Goal: Find specific page/section: Find specific page/section

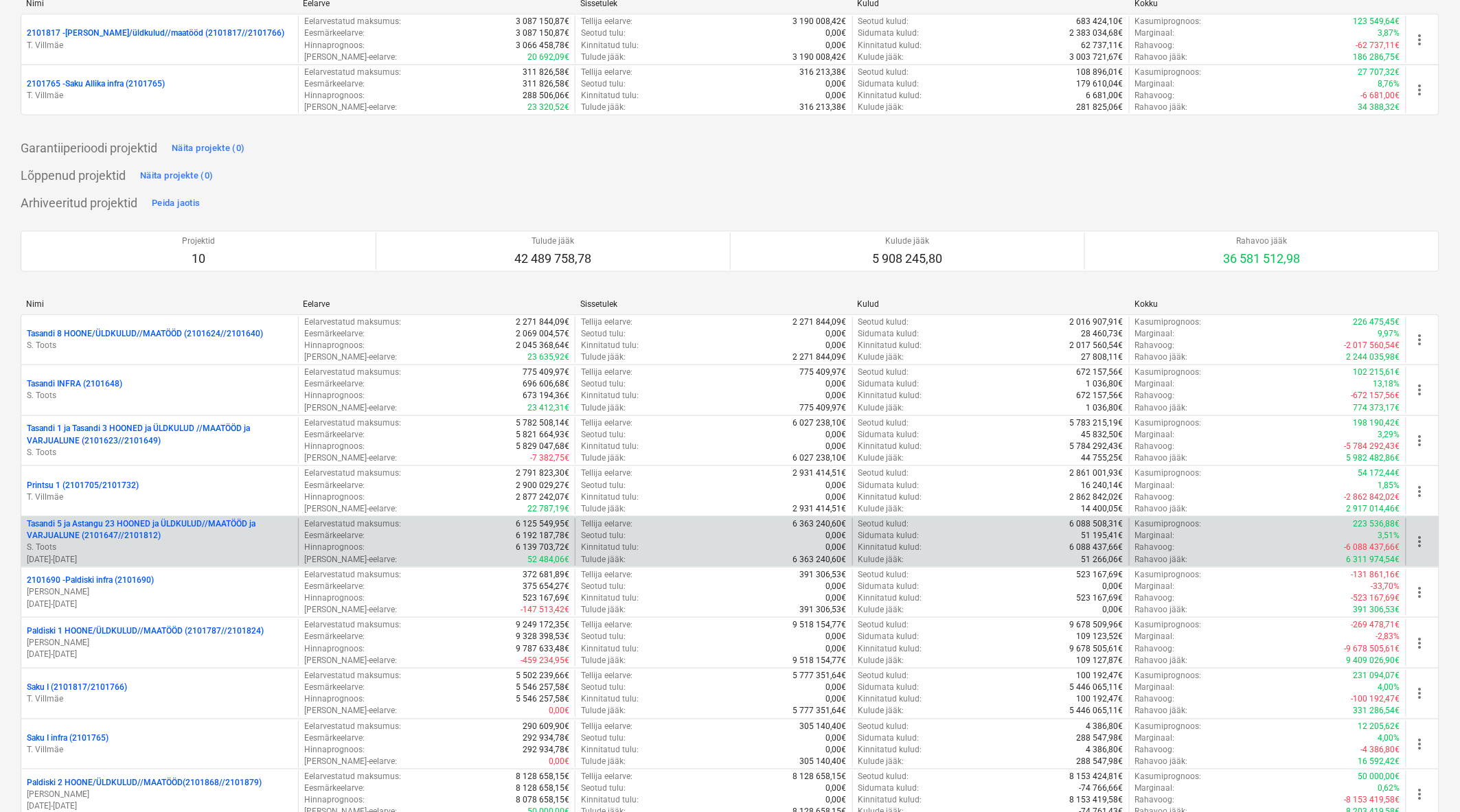
scroll to position [305, 0]
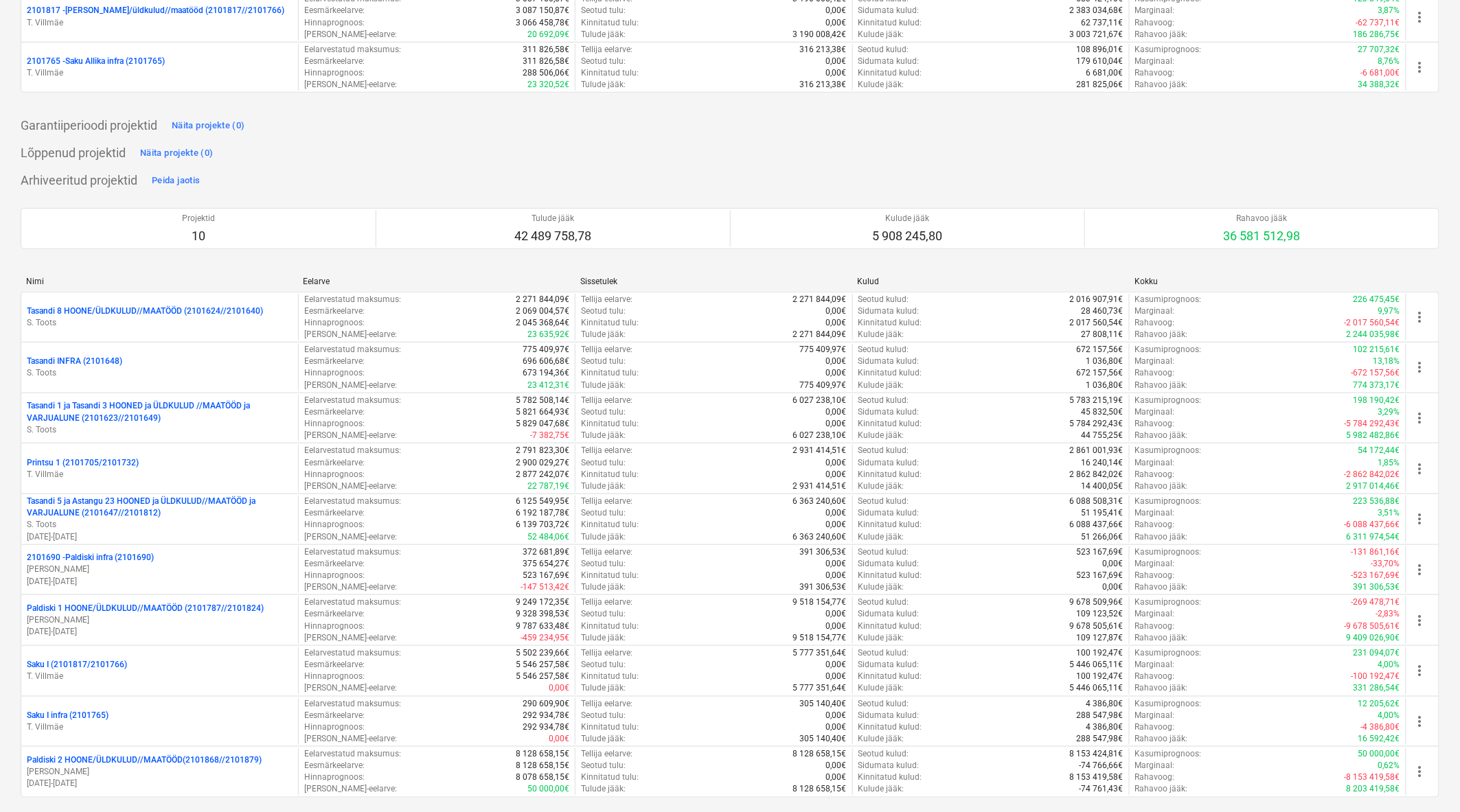
click at [164, 618] on p "[PERSON_NAME]" at bounding box center [159, 620] width 266 height 12
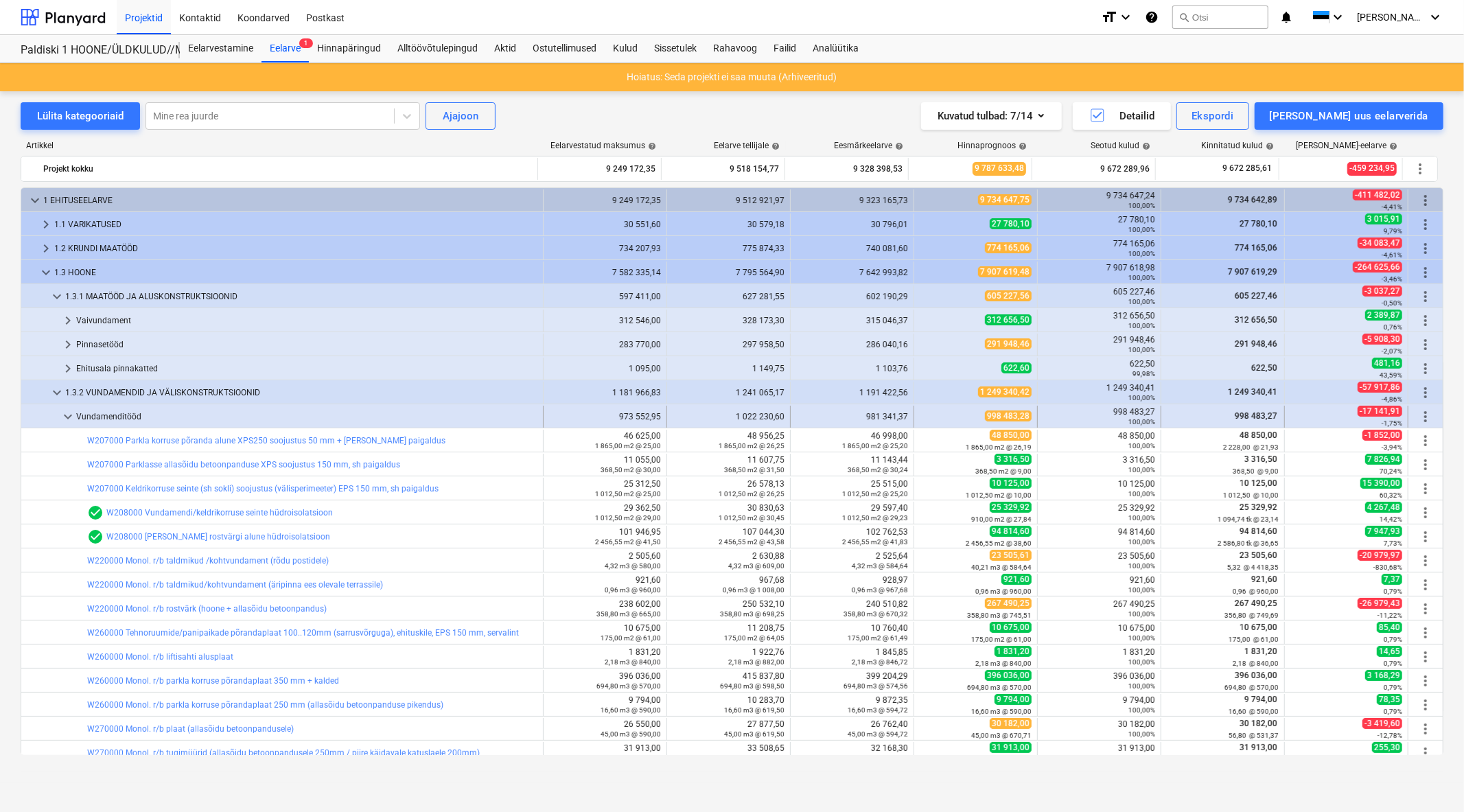
scroll to position [153, 0]
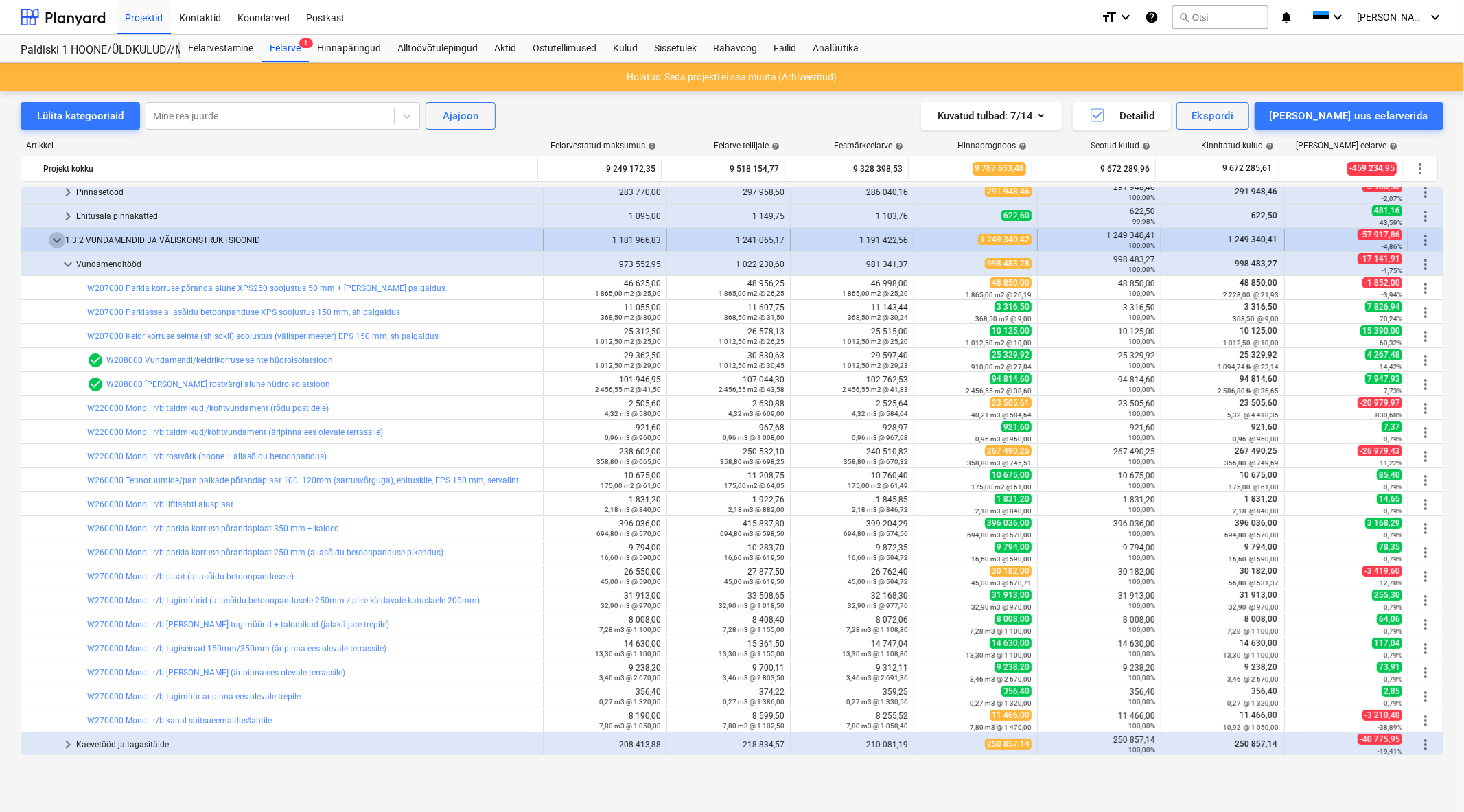
click at [49, 237] on span "keyboard_arrow_down" at bounding box center [57, 240] width 16 height 16
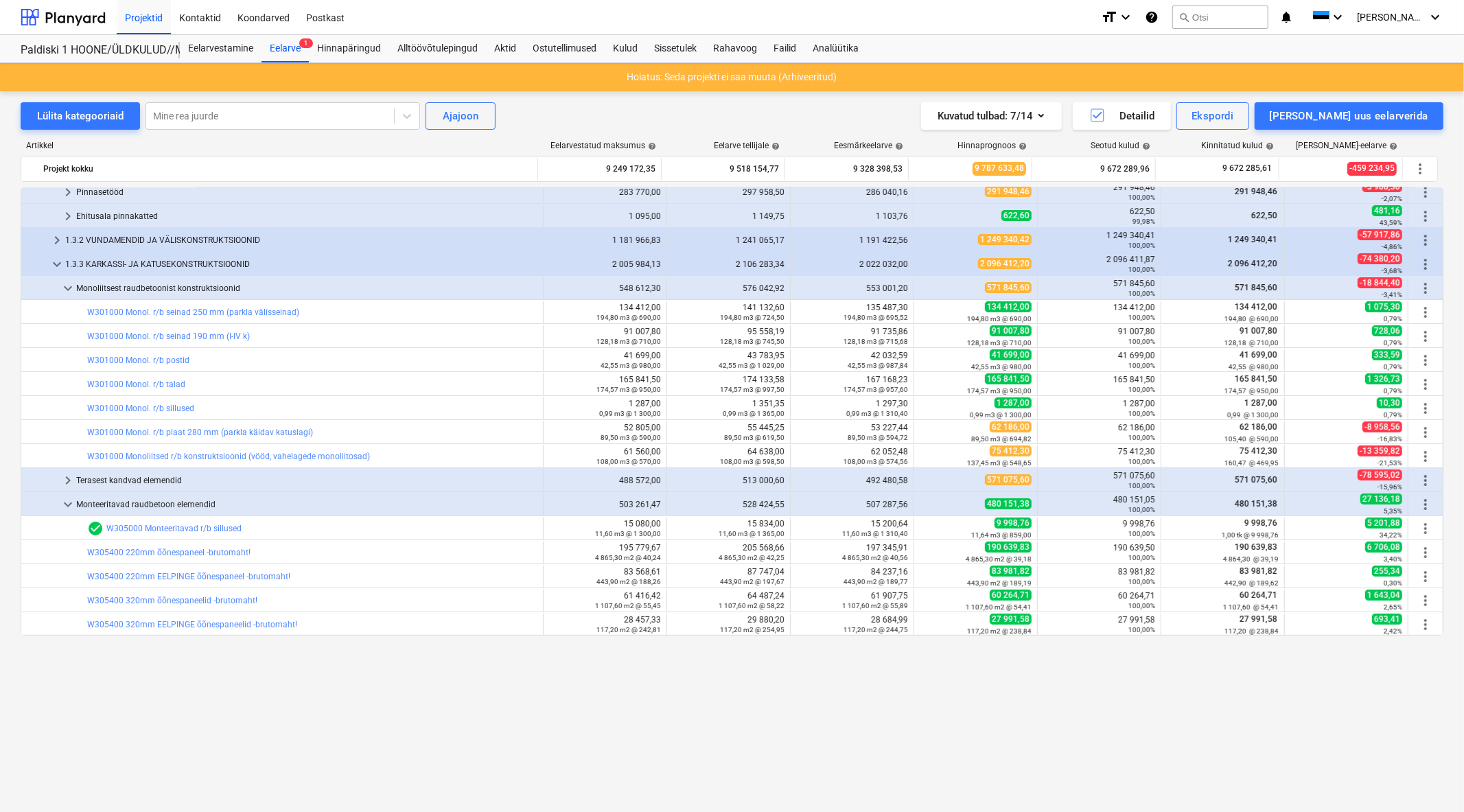
scroll to position [0, 0]
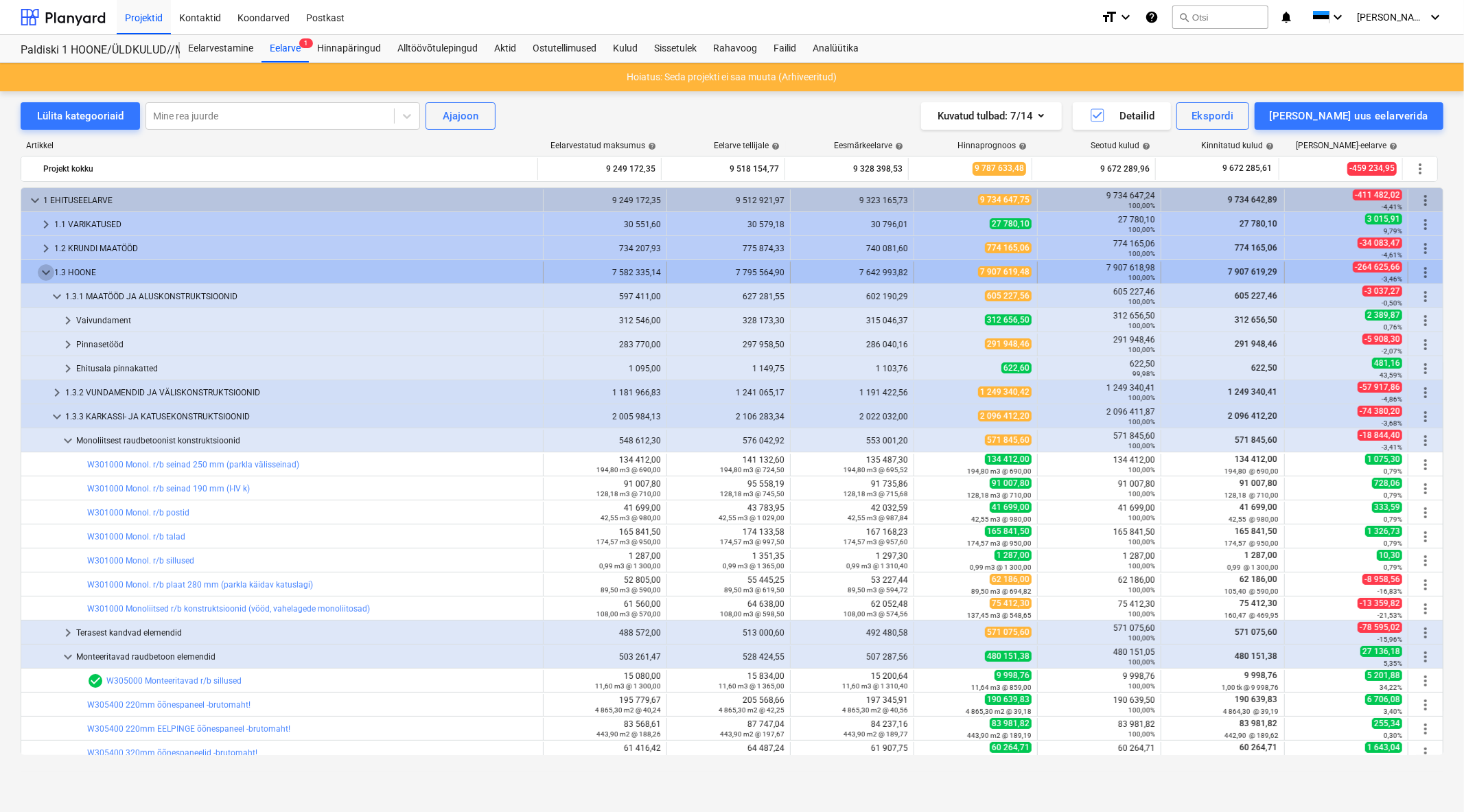
click at [45, 269] on span "keyboard_arrow_down" at bounding box center [46, 273] width 16 height 16
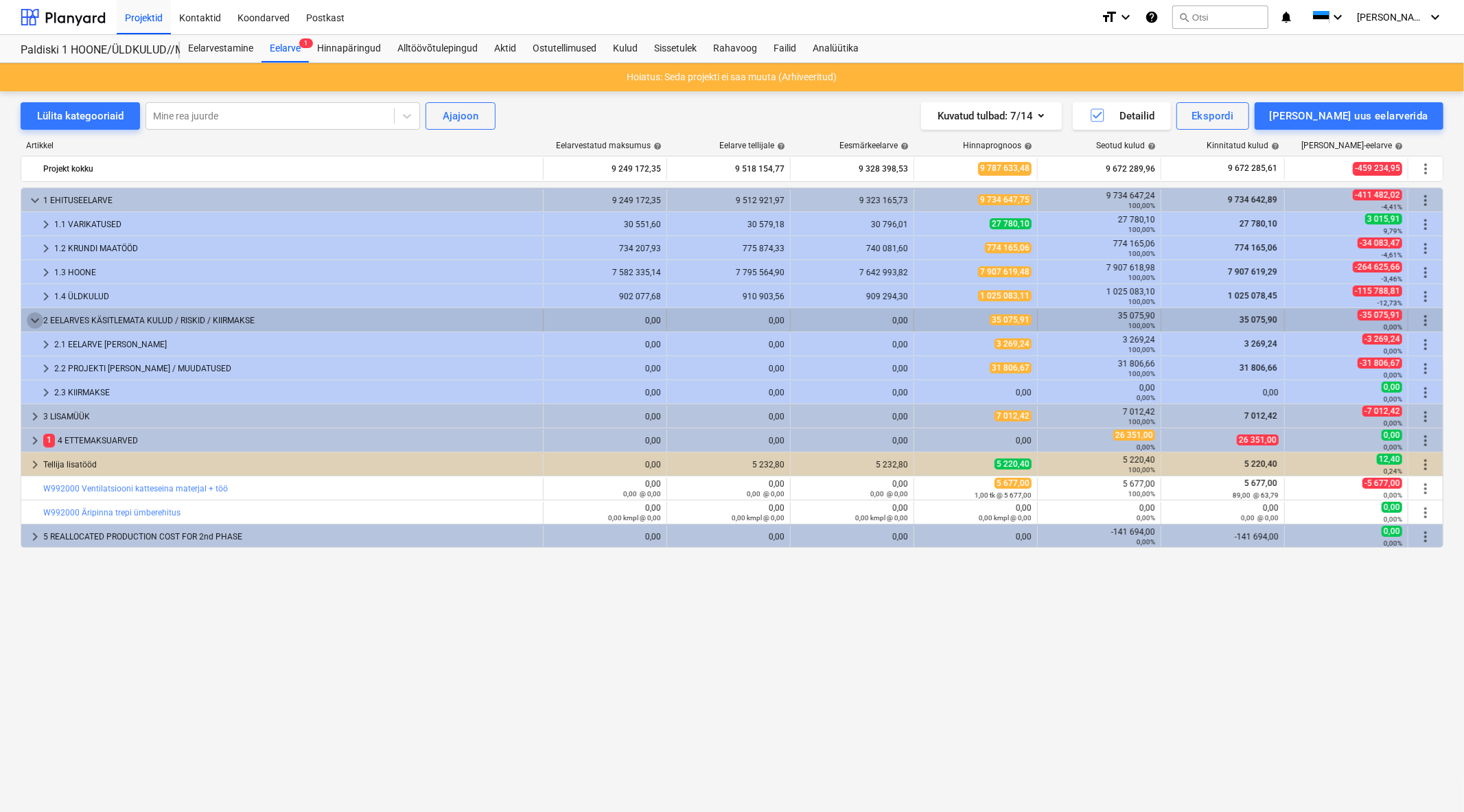
click at [31, 319] on span "keyboard_arrow_down" at bounding box center [35, 321] width 16 height 16
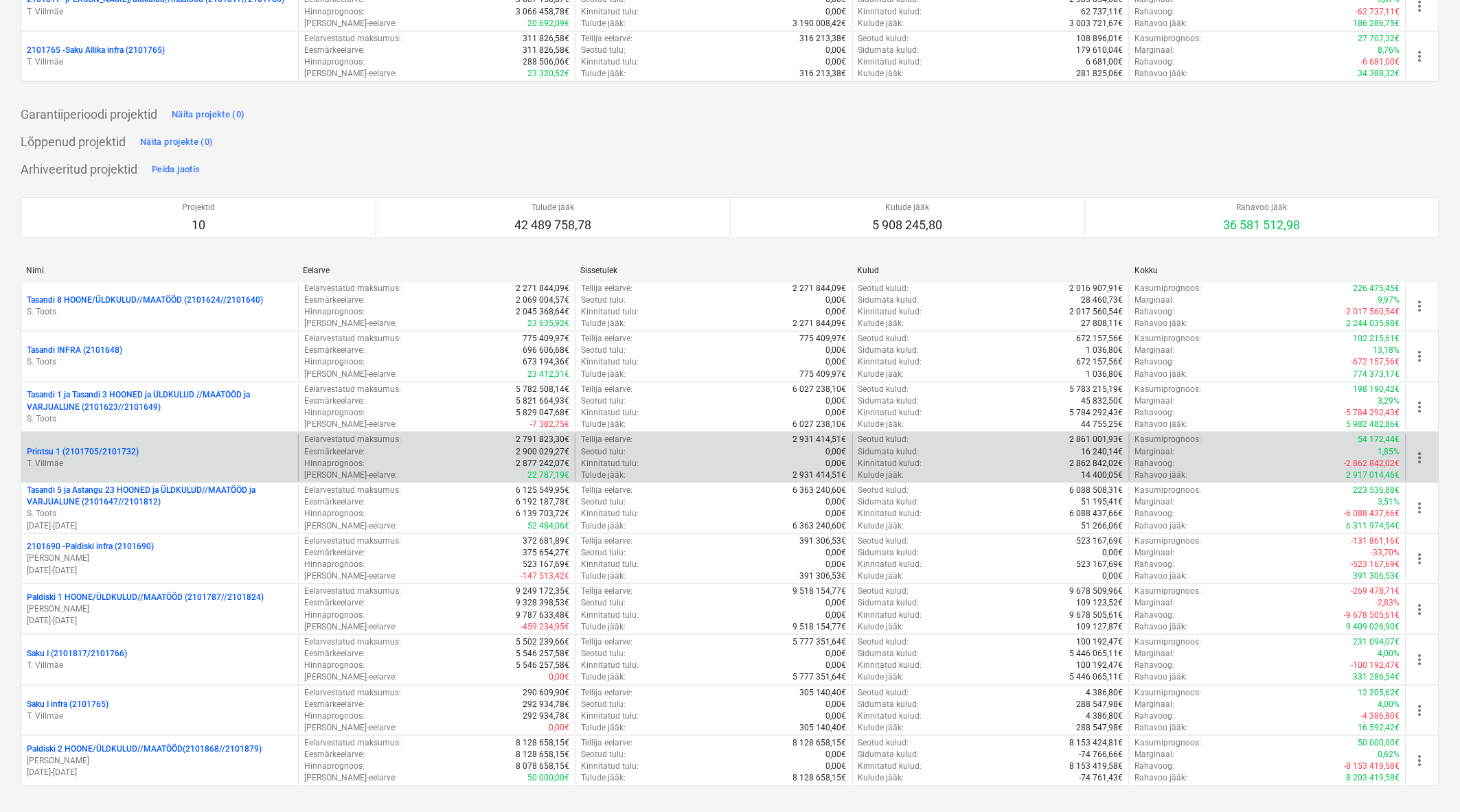
scroll to position [319, 0]
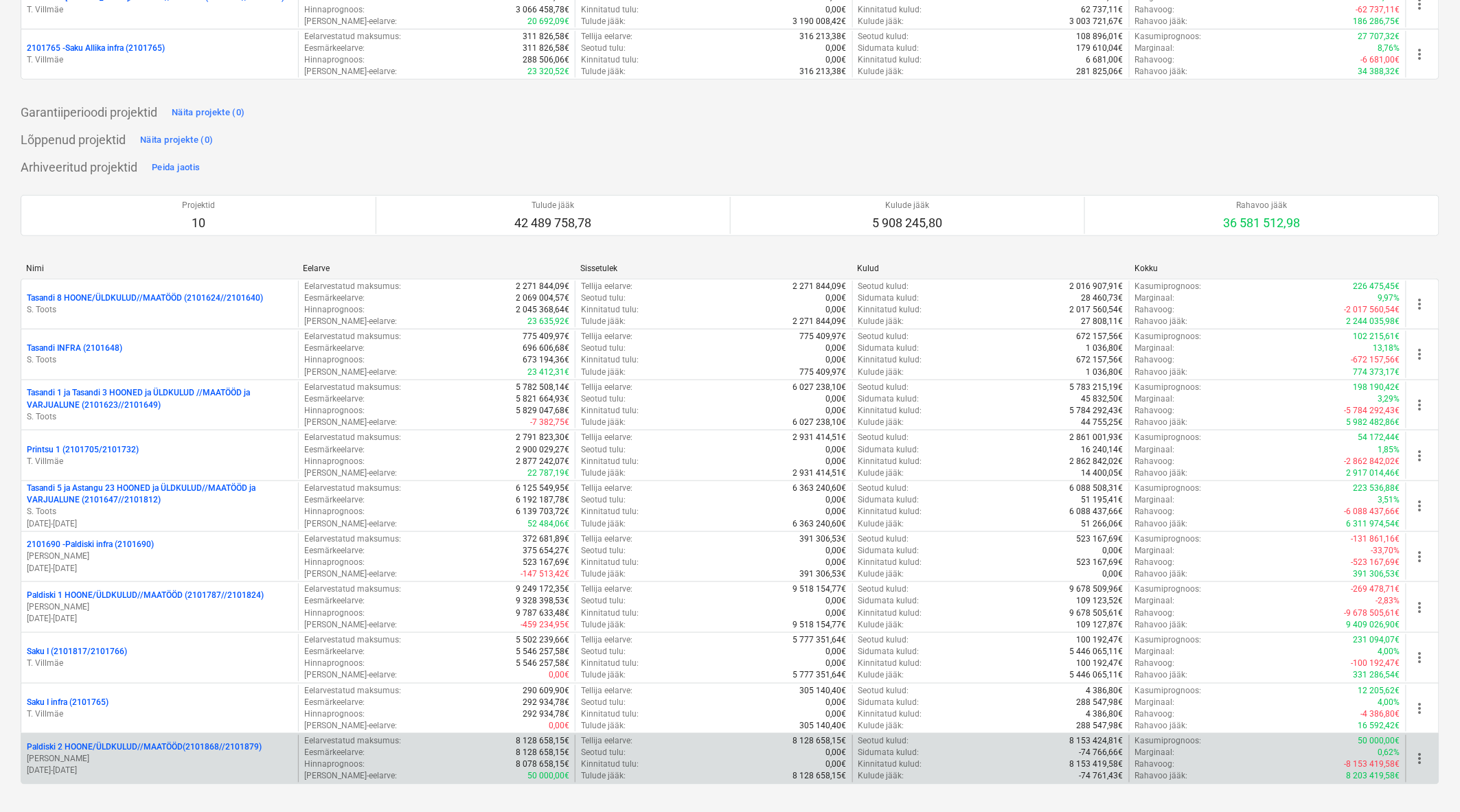
click at [216, 750] on p "Paldiski 2 HOONE/ÜLDKULUD//MAATÖÖD(2101868//2101879)" at bounding box center [144, 747] width 235 height 12
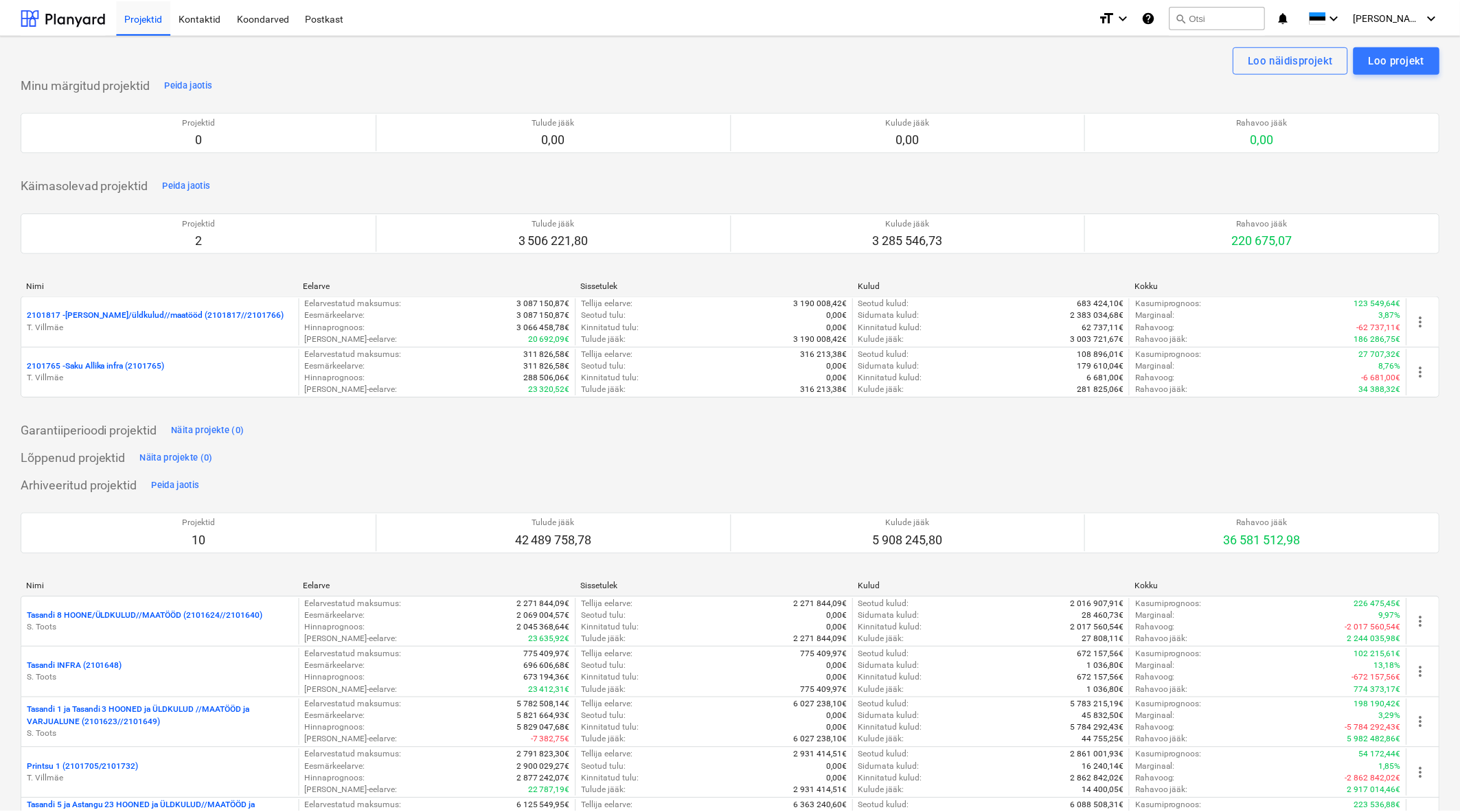
scroll to position [319, 0]
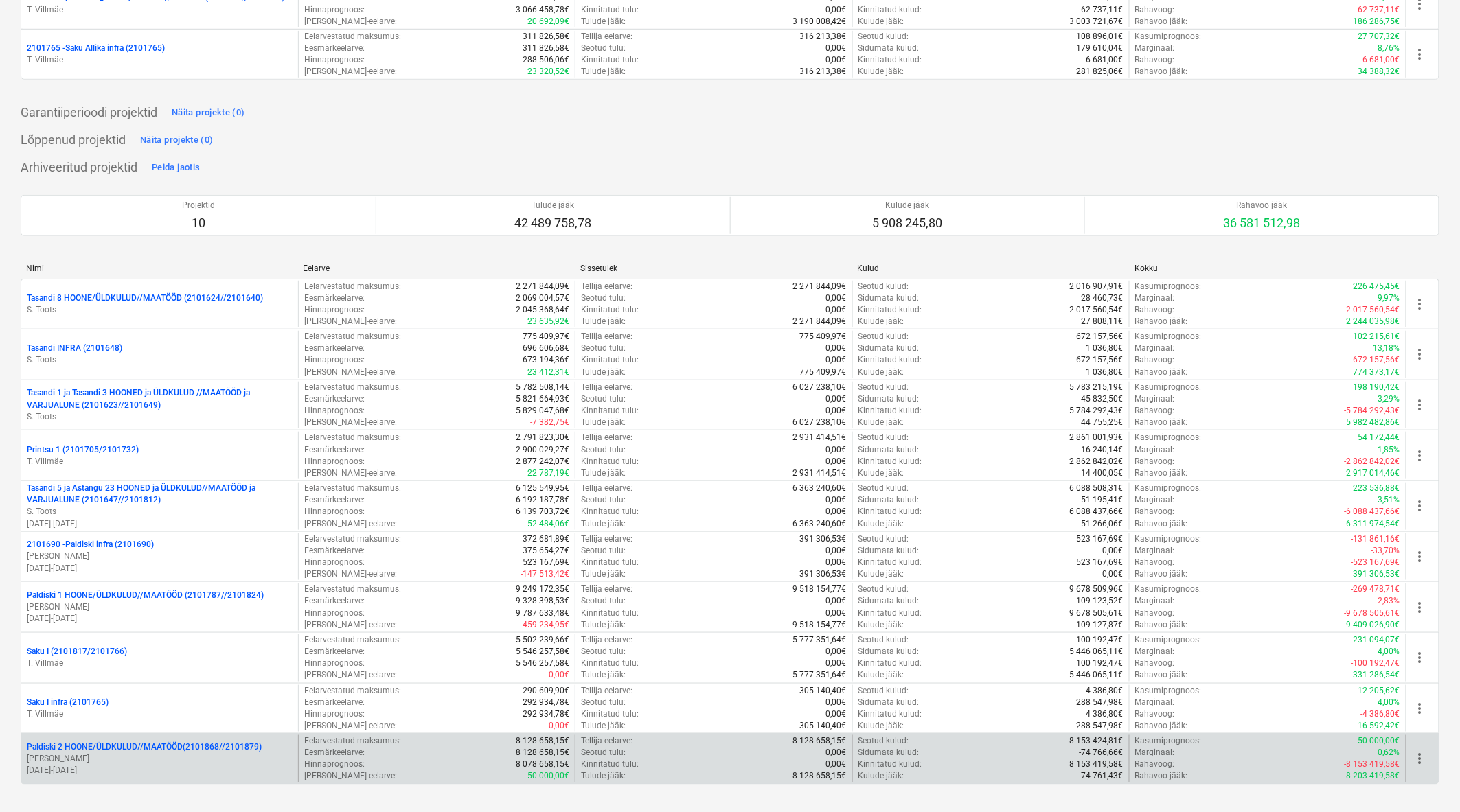
click at [124, 749] on p "Paldiski 2 HOONE/ÜLDKULUD//MAATÖÖD(2101868//2101879)" at bounding box center [144, 747] width 235 height 12
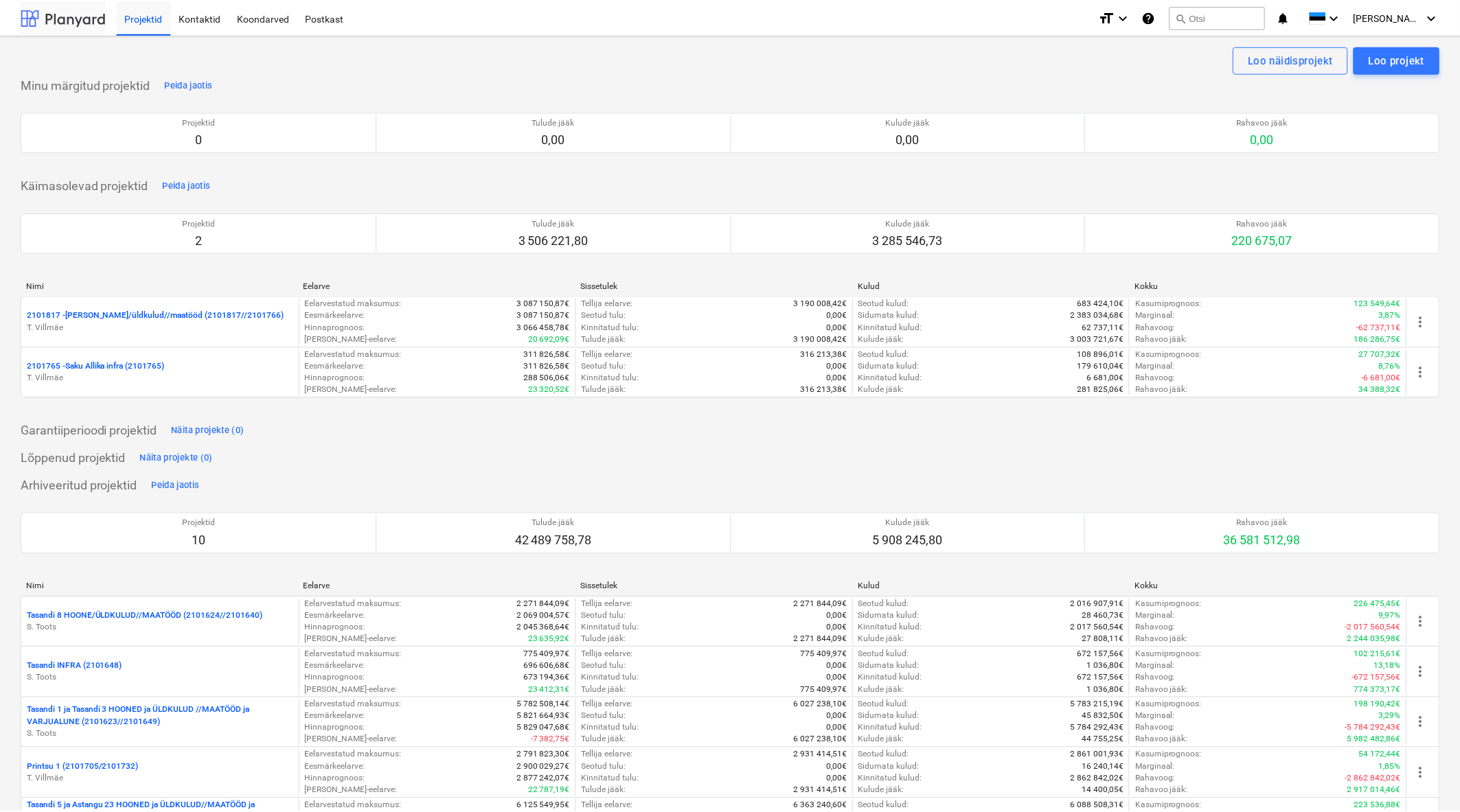
scroll to position [319, 0]
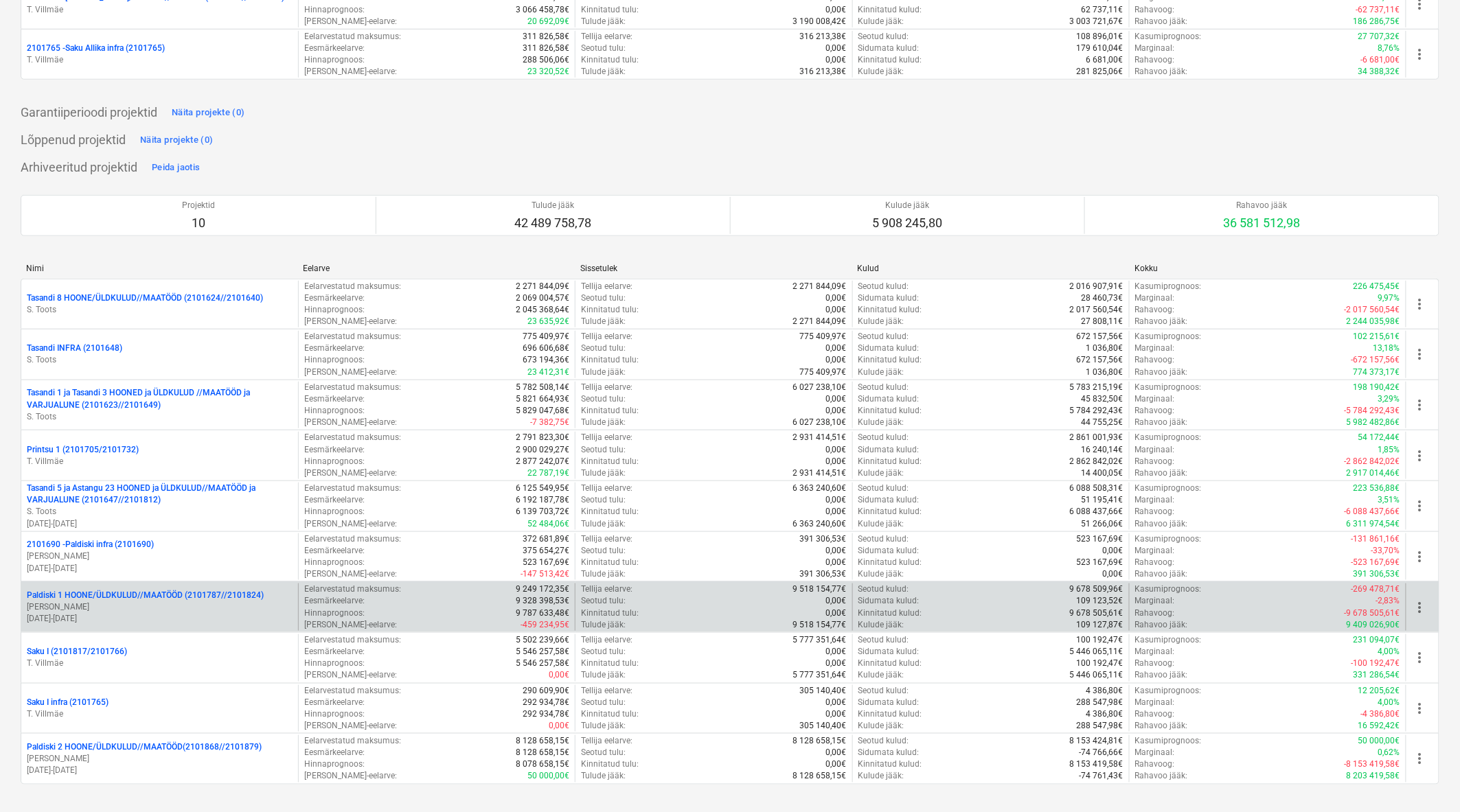
click at [155, 600] on p "Paldiski 1 HOONE/ÜLDKULUD//MAATÖÖD (2101787//2101824)" at bounding box center [145, 595] width 237 height 12
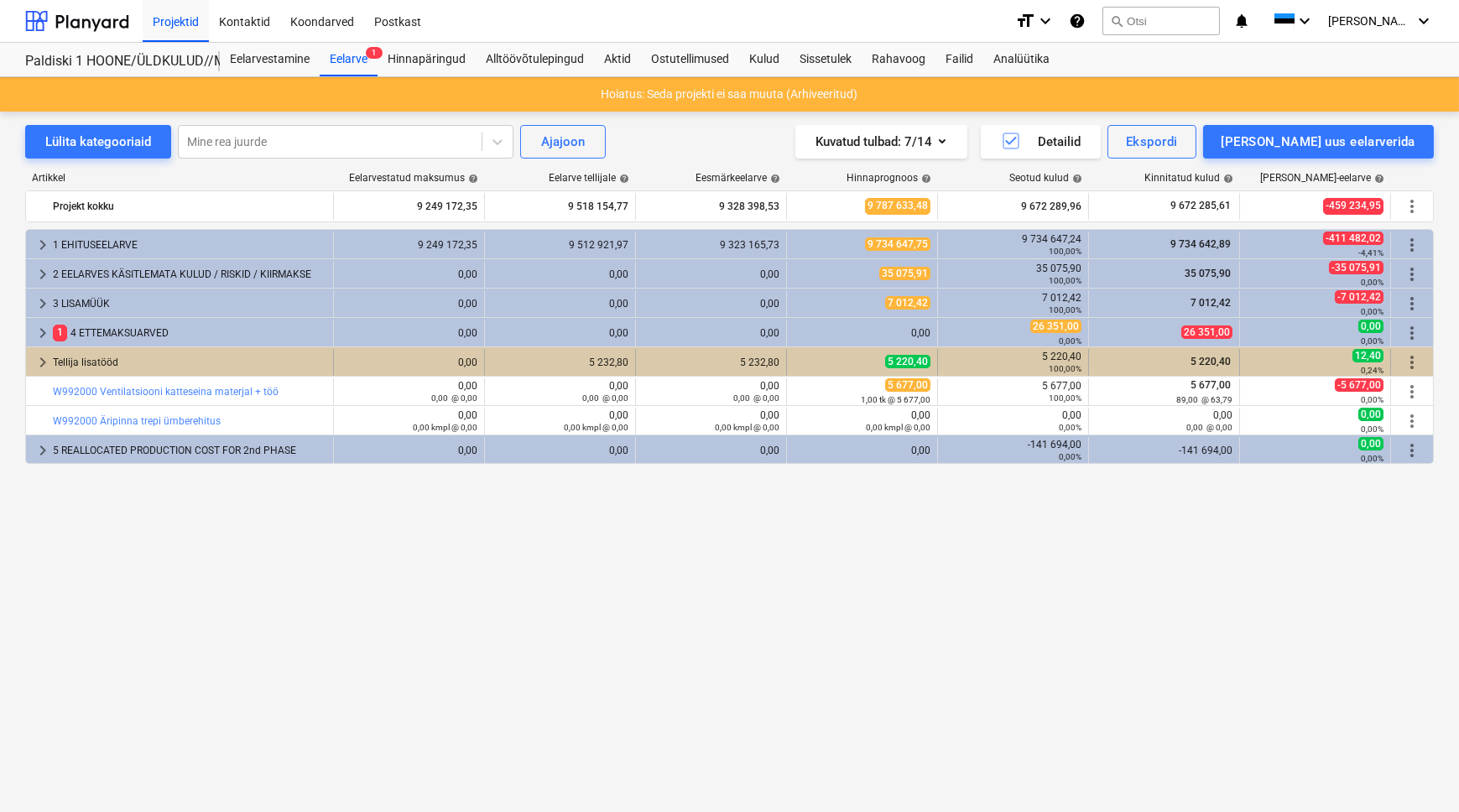
click at [34, 356] on span "keyboard_arrow_right" at bounding box center [43, 363] width 20 height 20
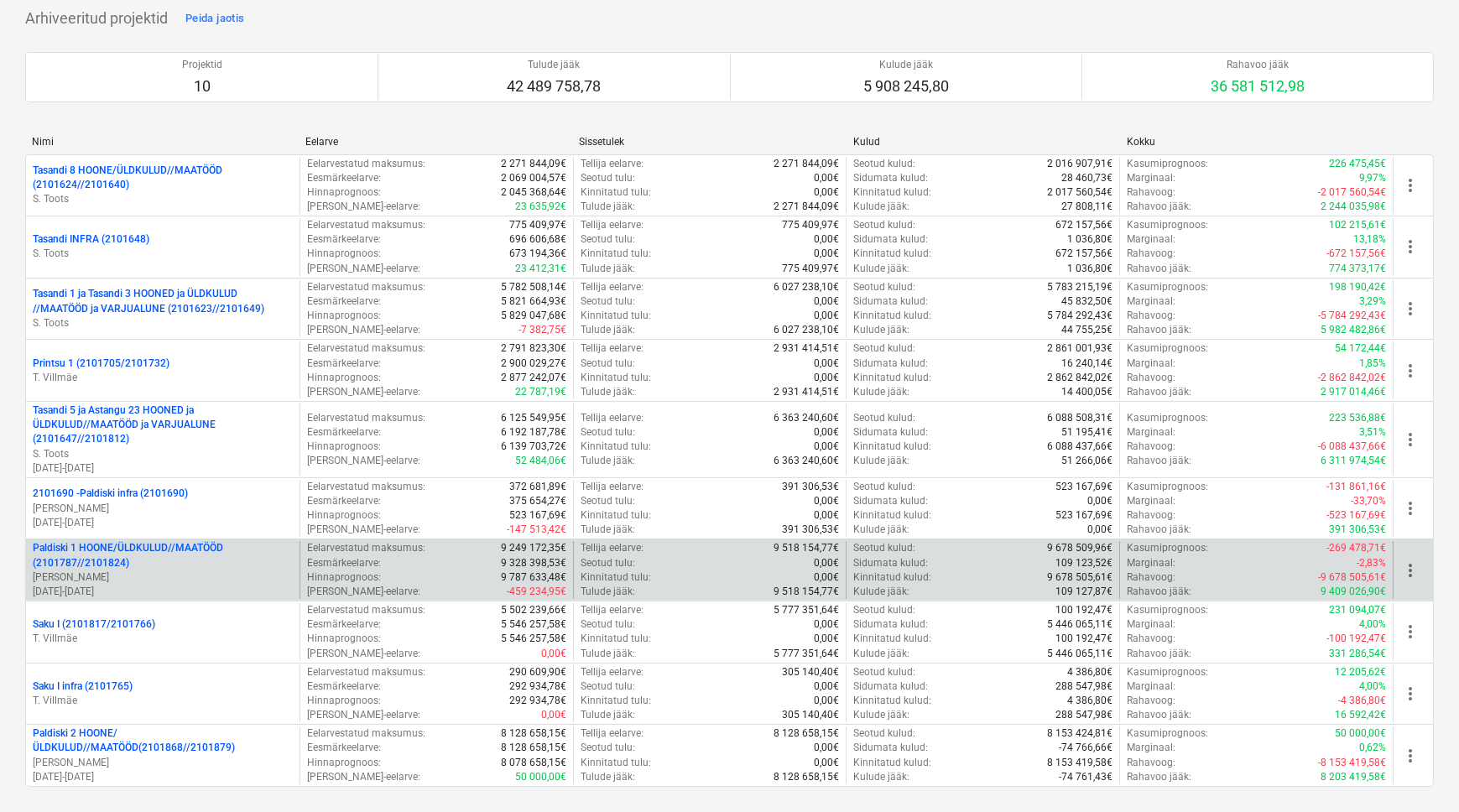
scroll to position [581, 0]
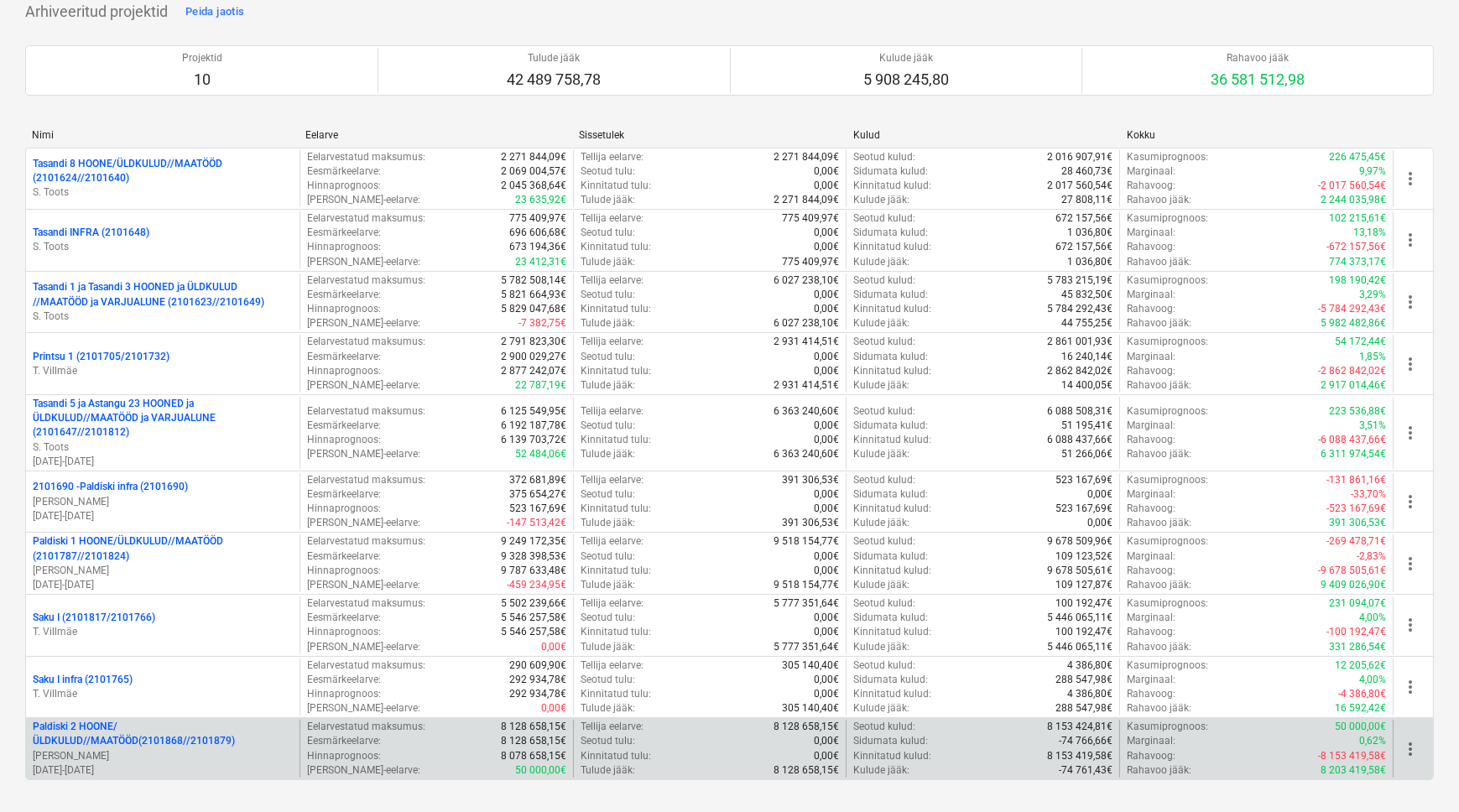
click at [168, 730] on p "Paldiski 2 HOONE/ÜLDKULUD//MAATÖÖD(2101868//2101879)" at bounding box center [163, 734] width 260 height 29
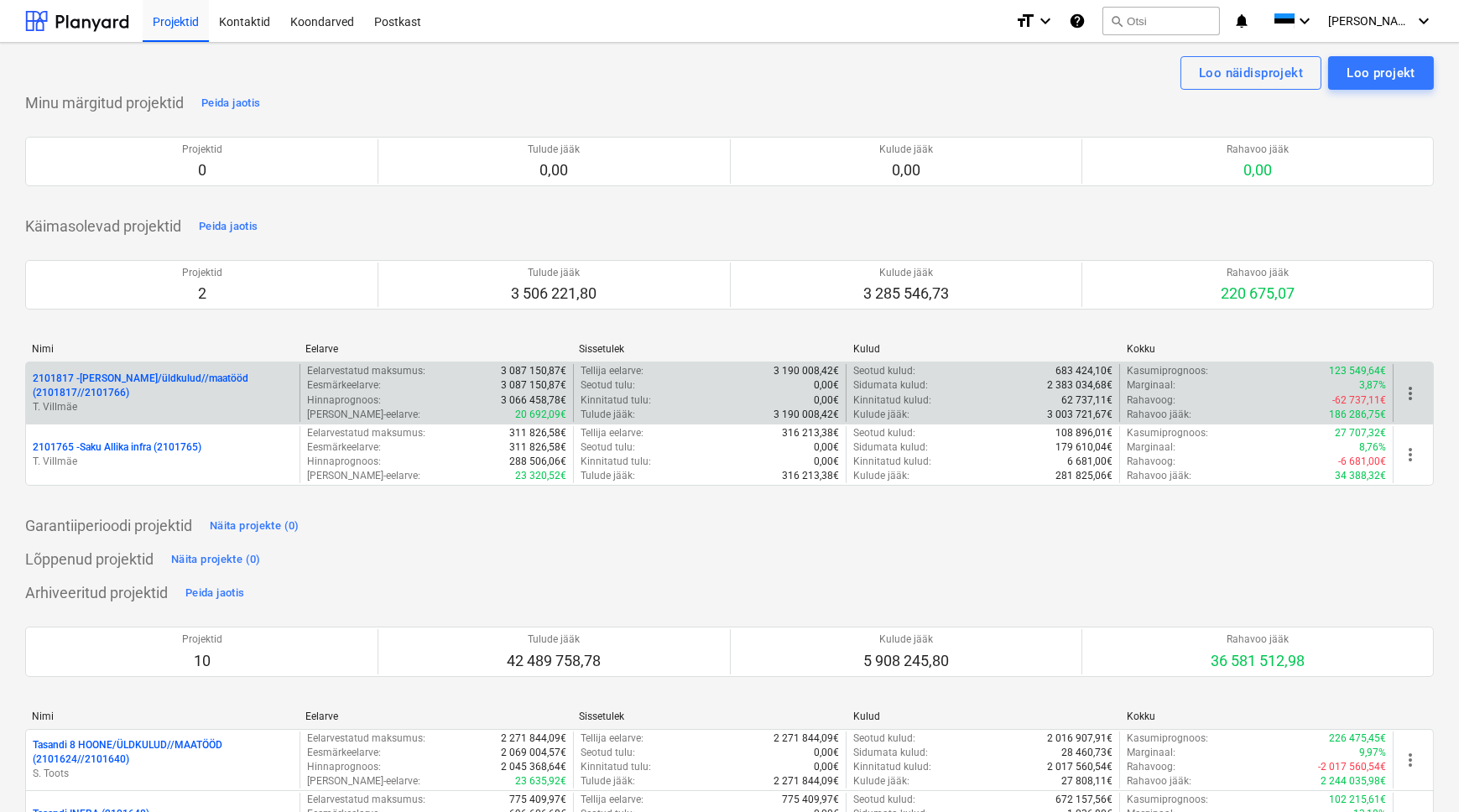
click at [165, 399] on p "2101817 - [PERSON_NAME]/üldkulud//maatööd (2101817//2101766)" at bounding box center [163, 386] width 260 height 29
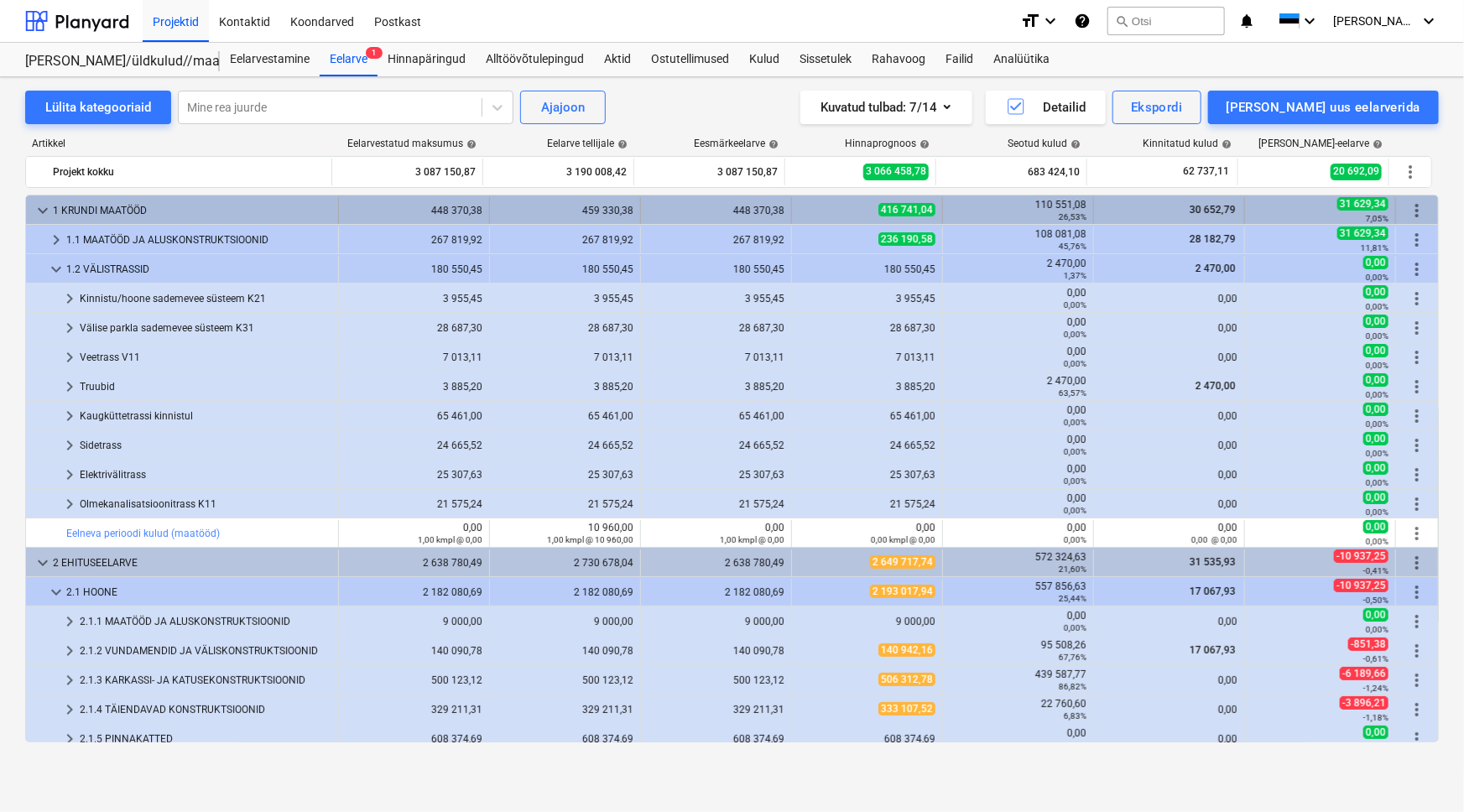
click at [38, 210] on span "keyboard_arrow_down" at bounding box center [43, 211] width 20 height 20
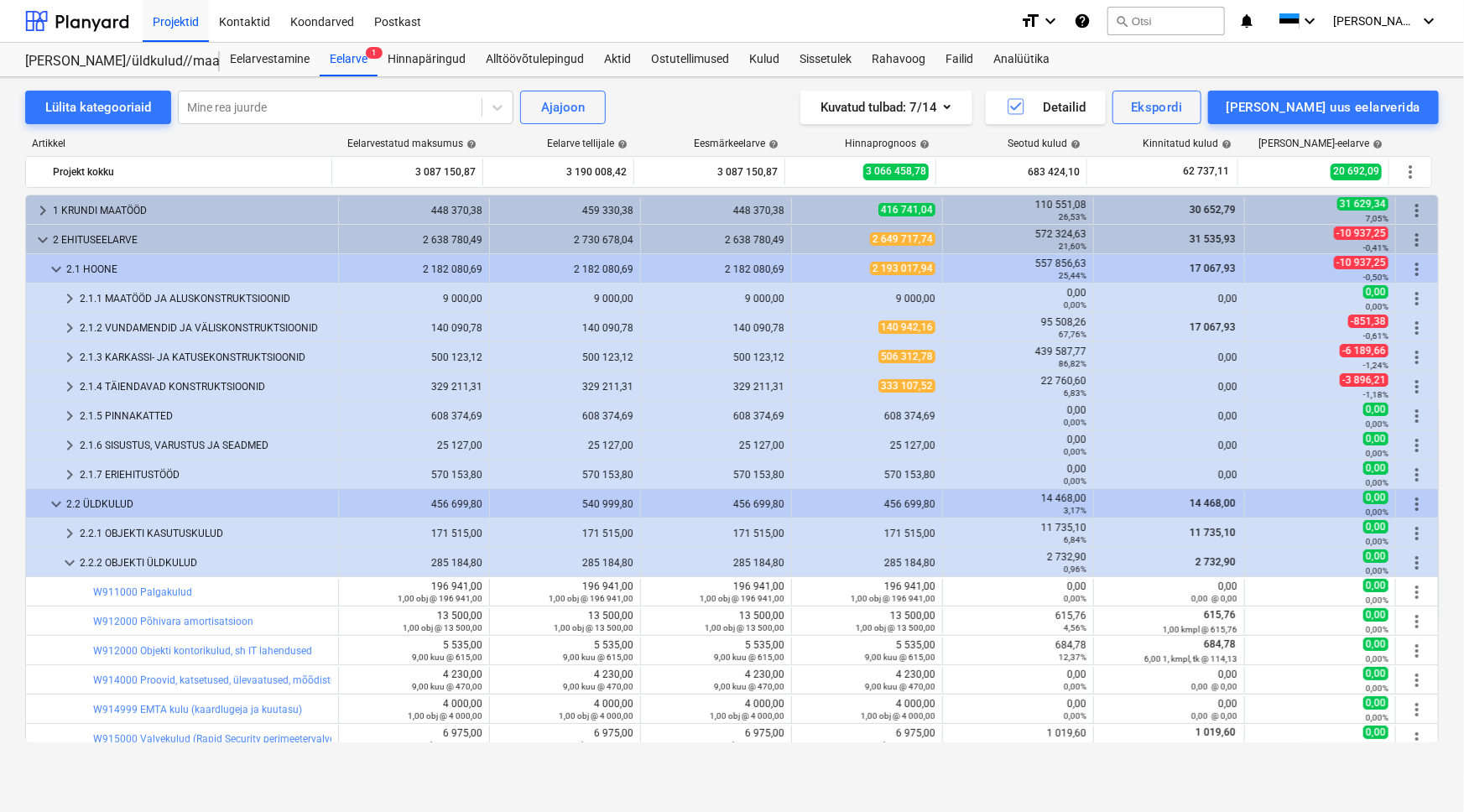
click at [13, 201] on div "Lülita kategooriaid Mine rea juurde Ajajoon Kuvatud tulbad : 7/14 Detailid Eksp…" at bounding box center [732, 427] width 1464 height 699
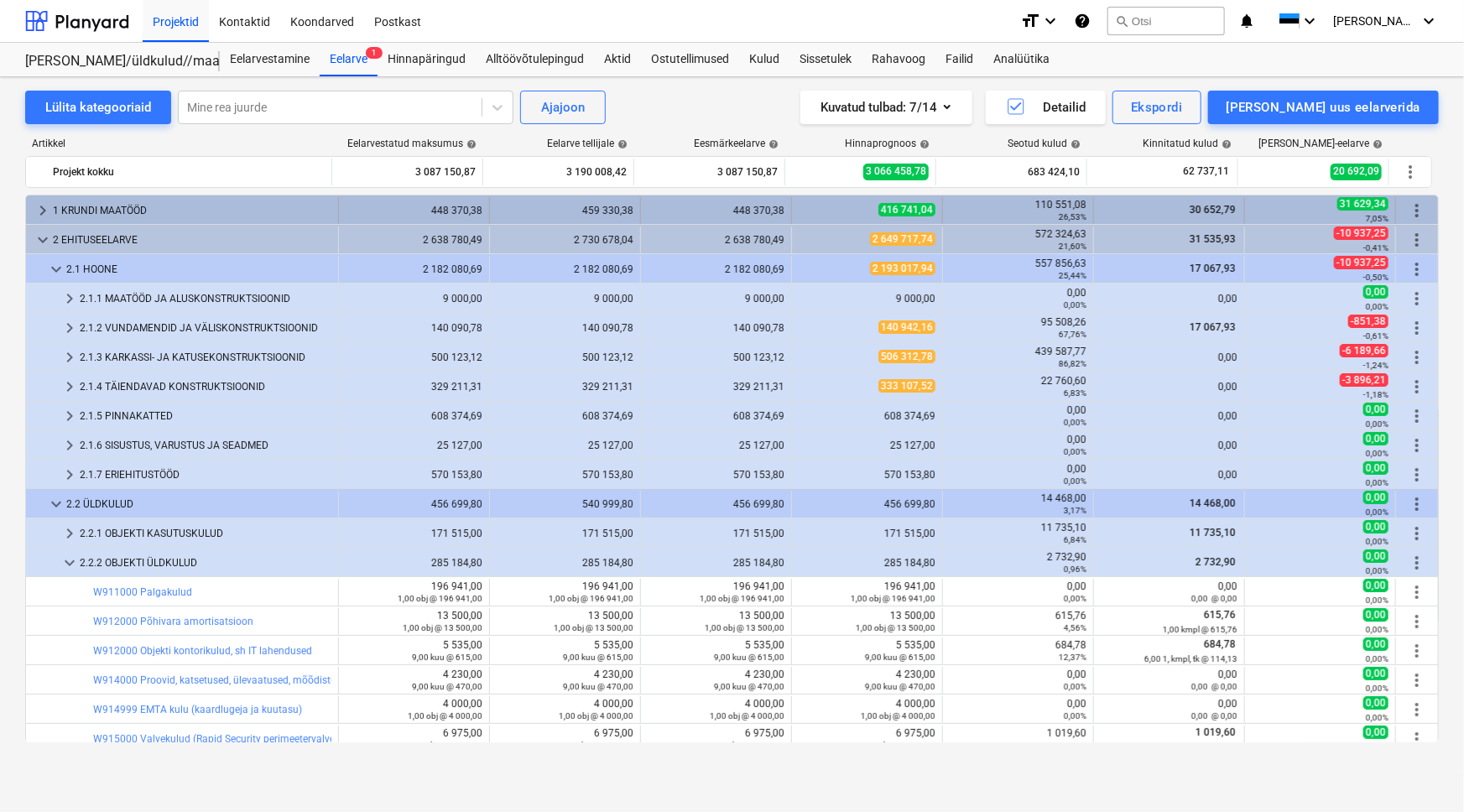
click at [37, 201] on span "keyboard_arrow_right" at bounding box center [43, 211] width 20 height 20
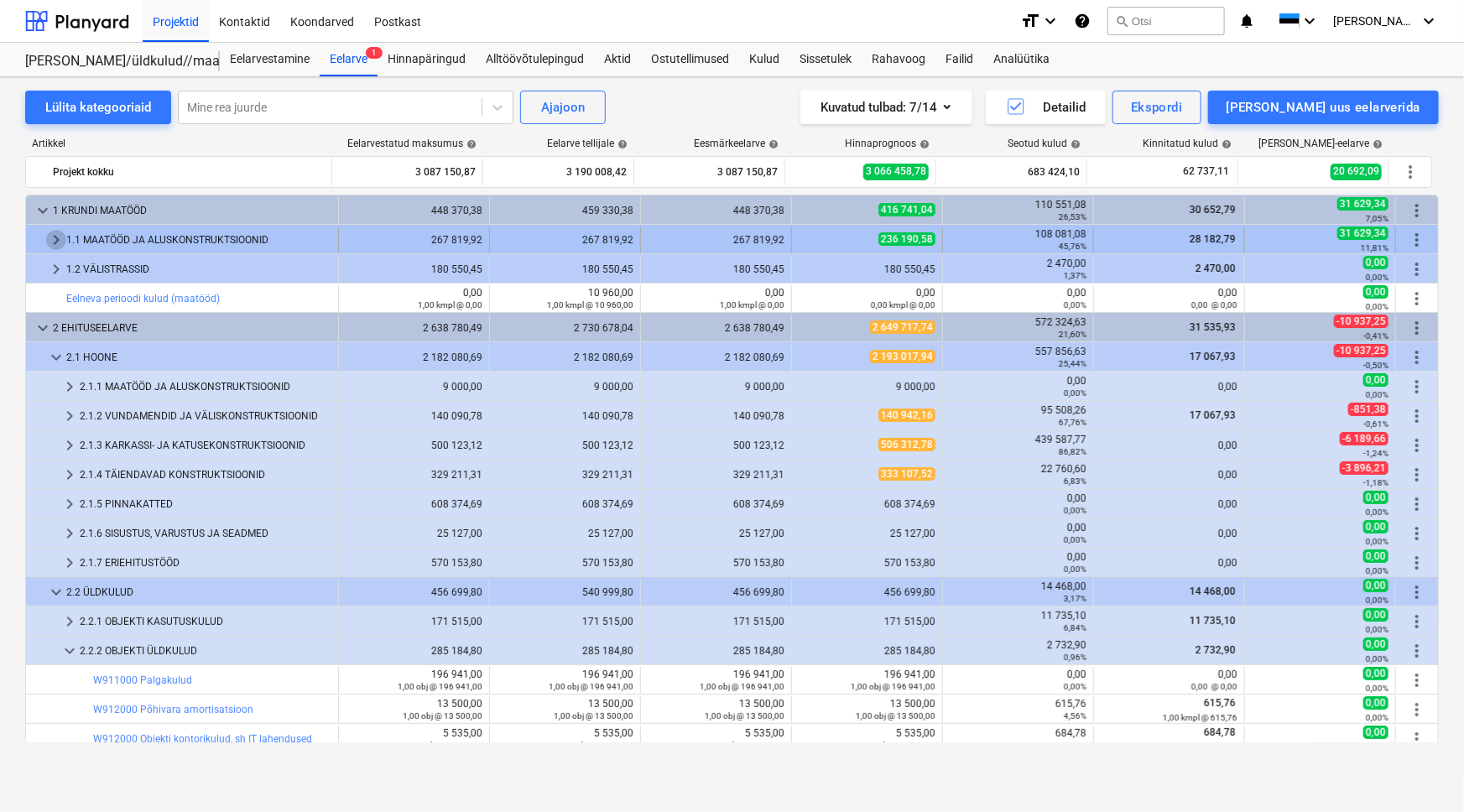
click at [51, 235] on span "keyboard_arrow_right" at bounding box center [56, 240] width 20 height 20
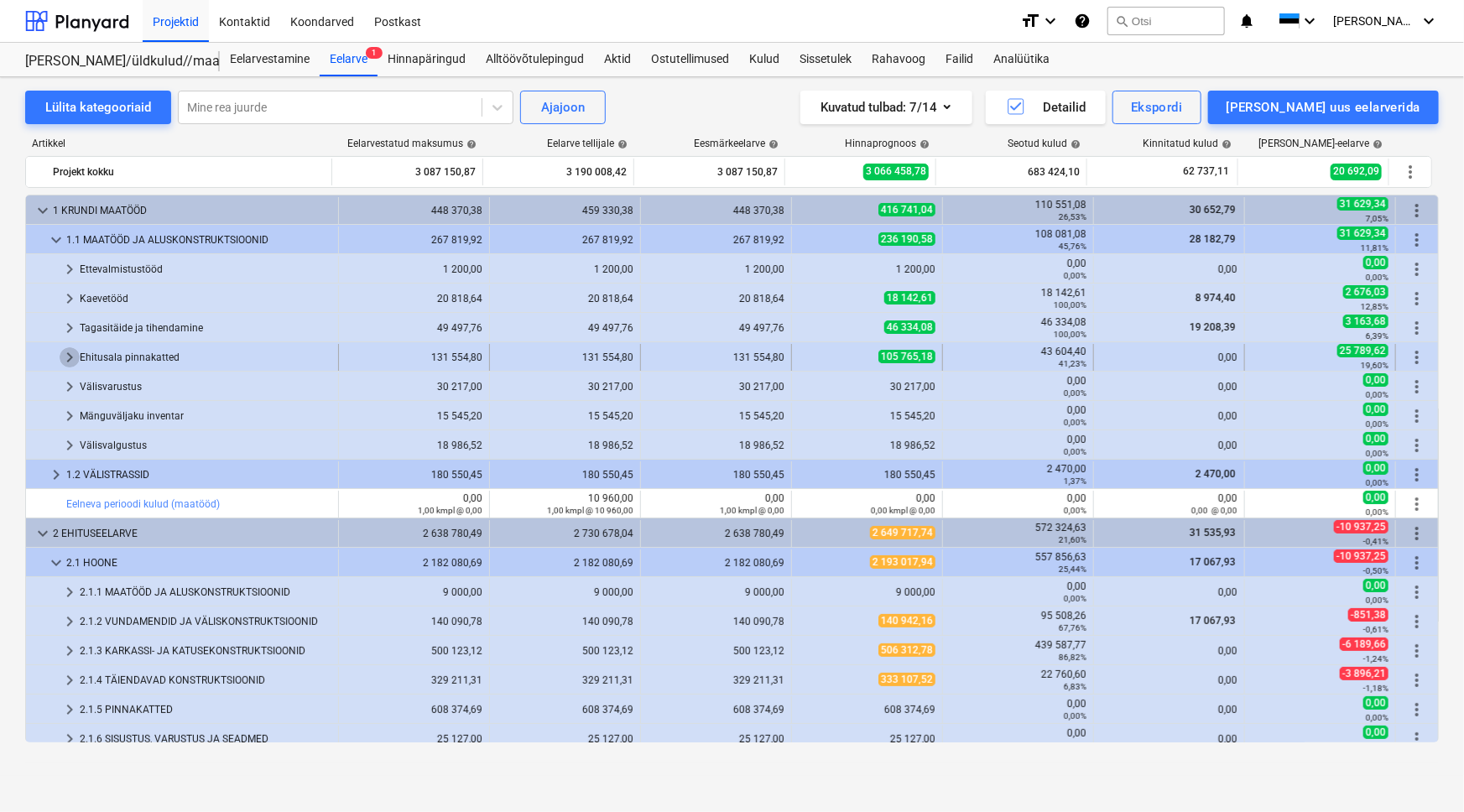
click at [68, 359] on span "keyboard_arrow_right" at bounding box center [70, 358] width 20 height 20
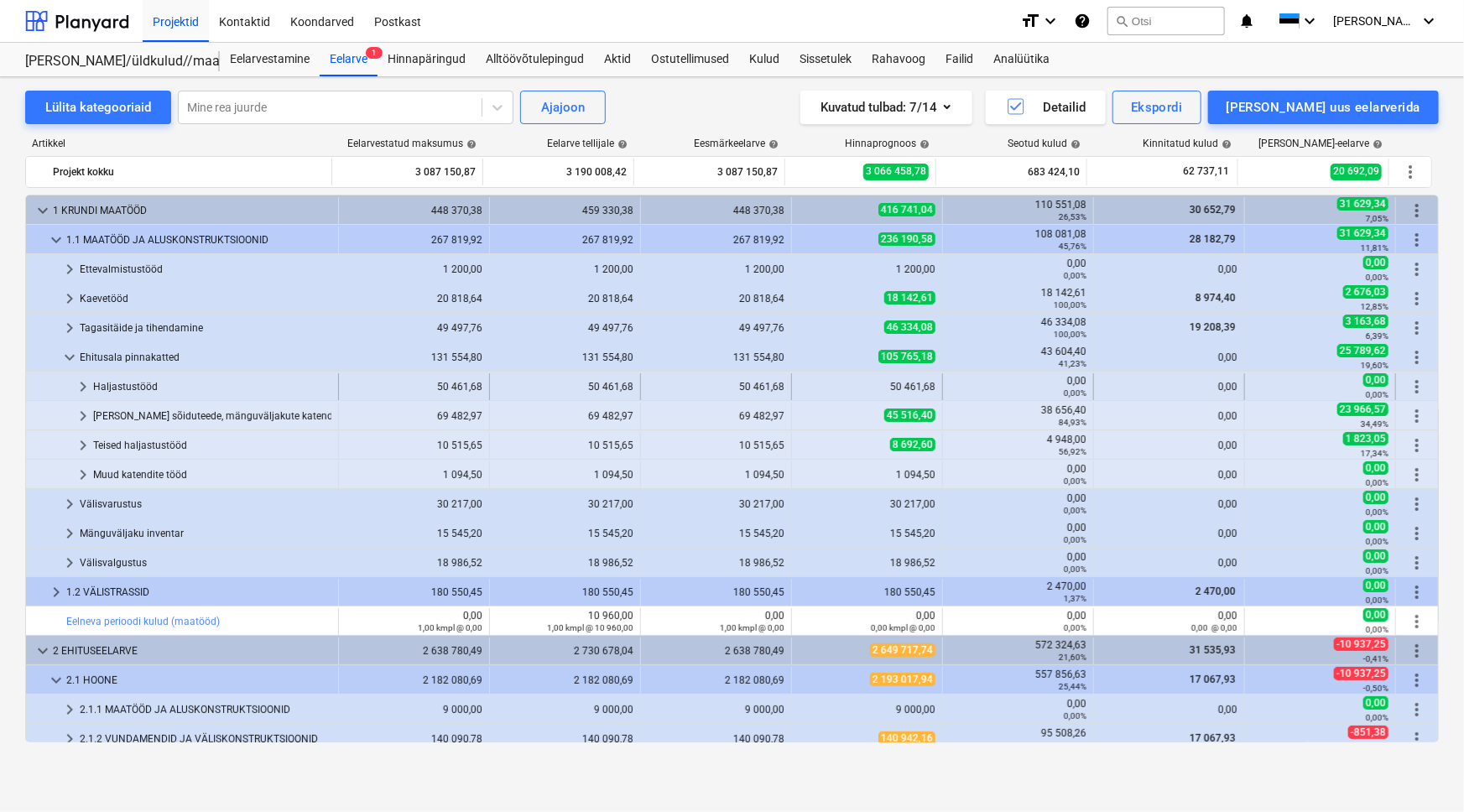
click at [84, 384] on span "keyboard_arrow_right" at bounding box center [83, 387] width 20 height 20
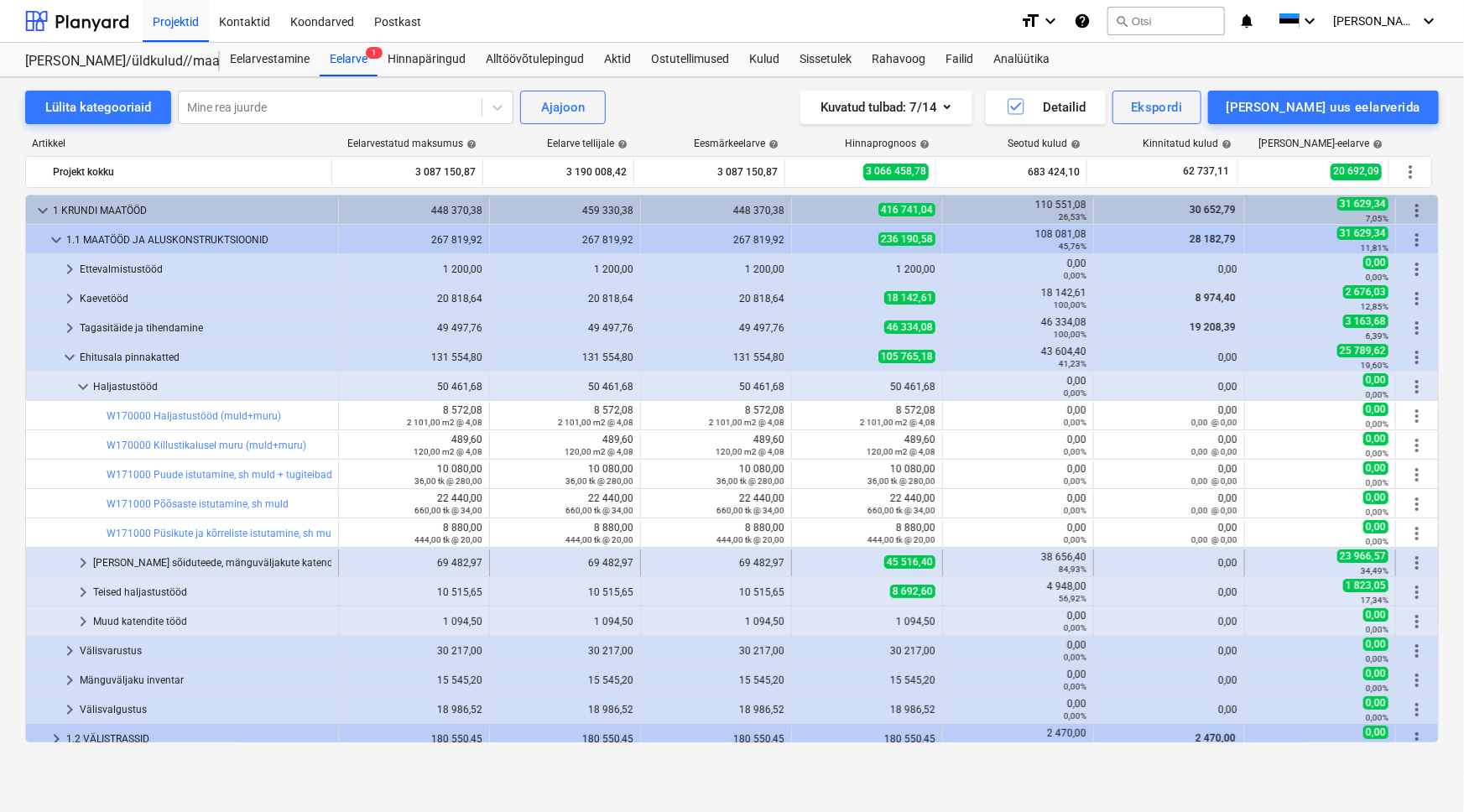
click at [249, 561] on div "[PERSON_NAME] sõiduteede, mänguväljakute katendid" at bounding box center [213, 563] width 239 height 27
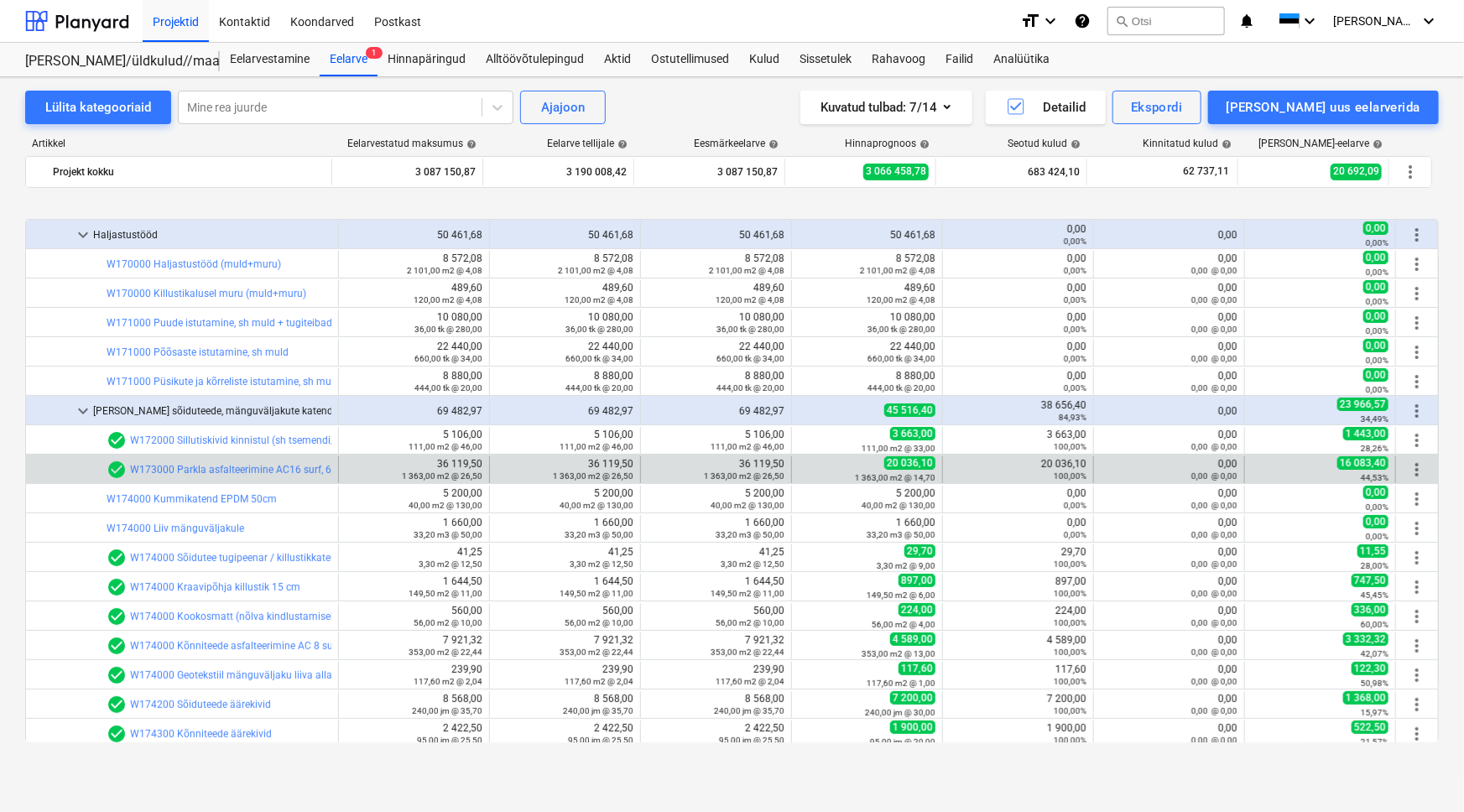
scroll to position [228, 0]
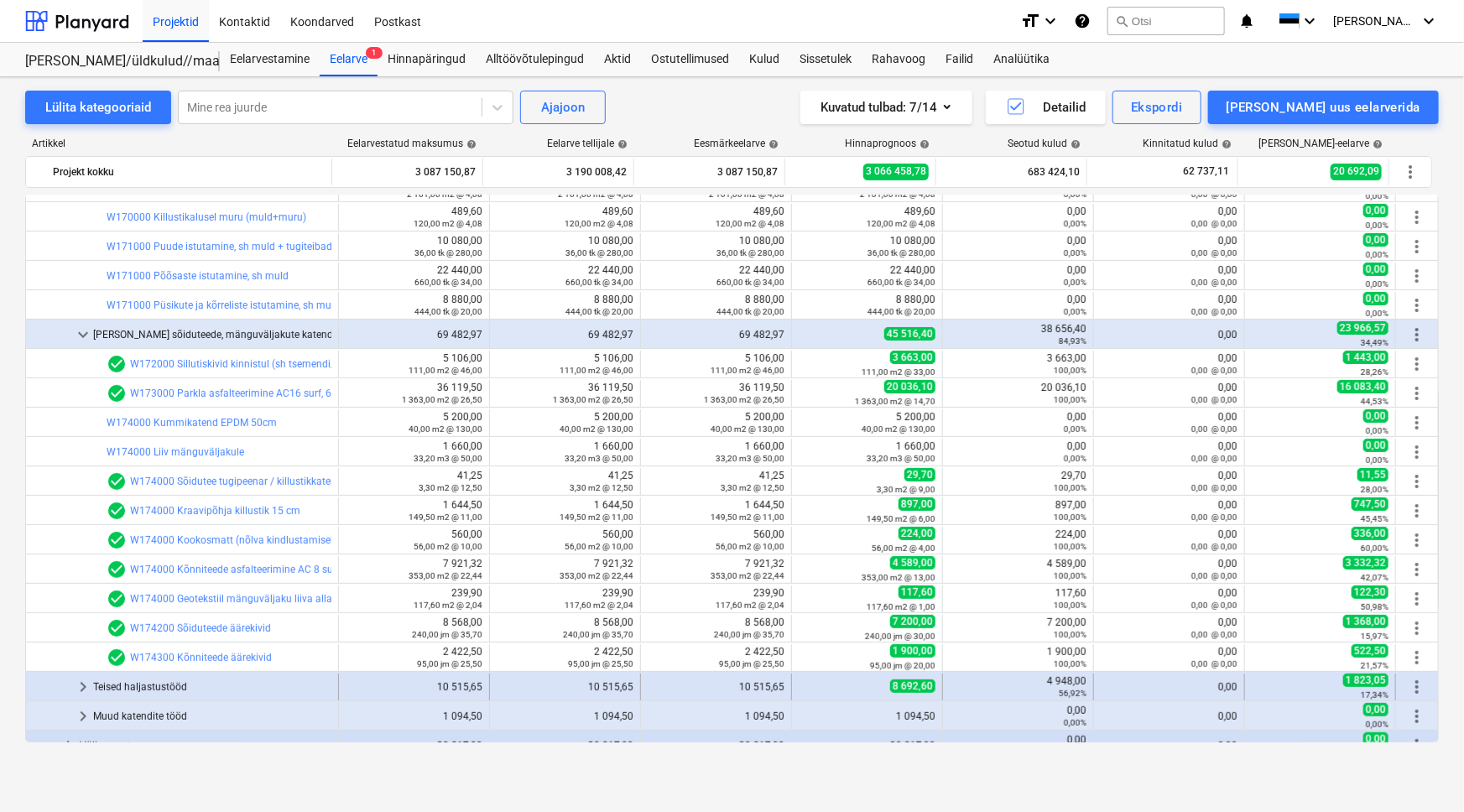
click at [122, 687] on div "Teised haljastustööd" at bounding box center [213, 687] width 239 height 27
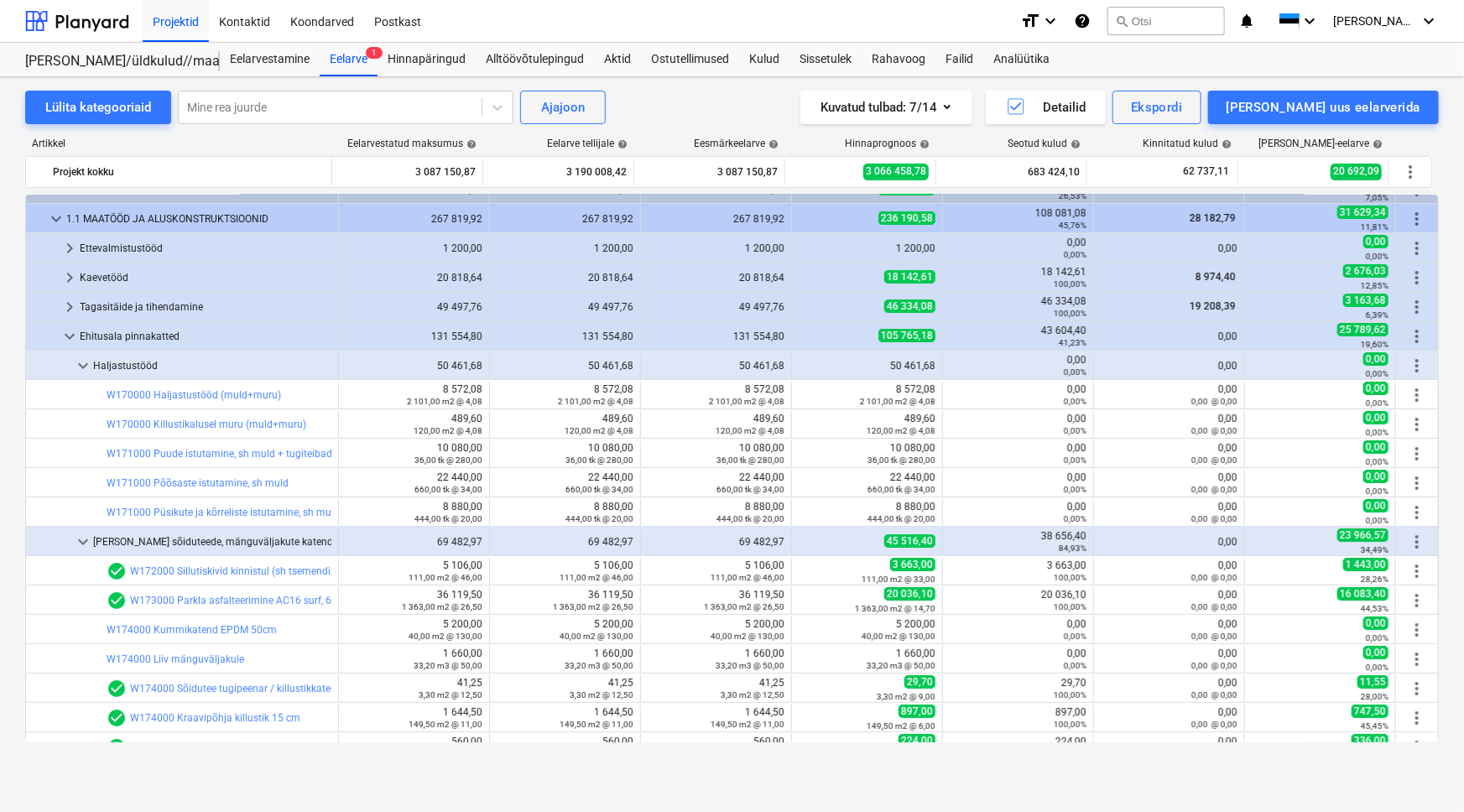
scroll to position [0, 0]
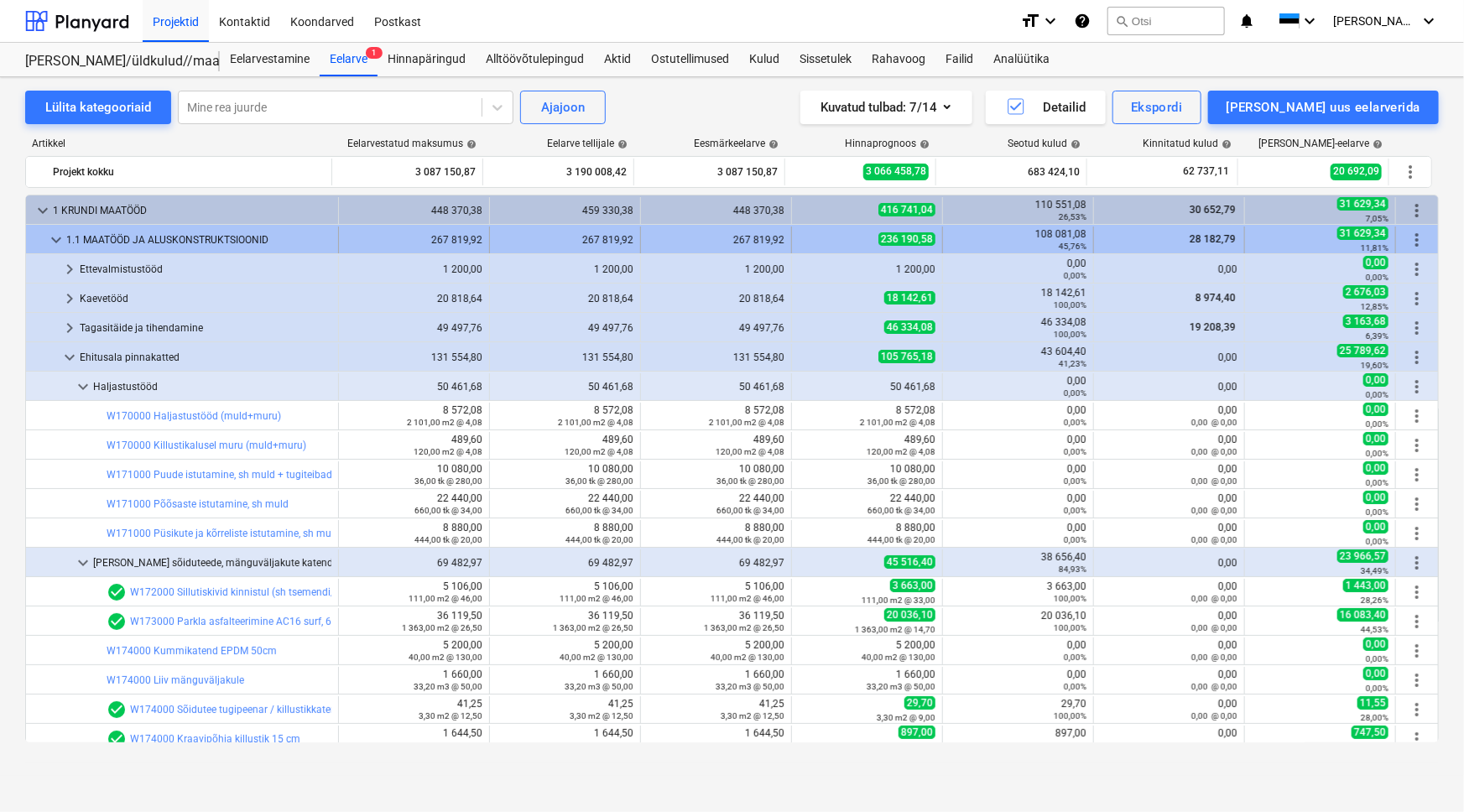
click at [59, 238] on span "keyboard_arrow_down" at bounding box center [56, 240] width 20 height 20
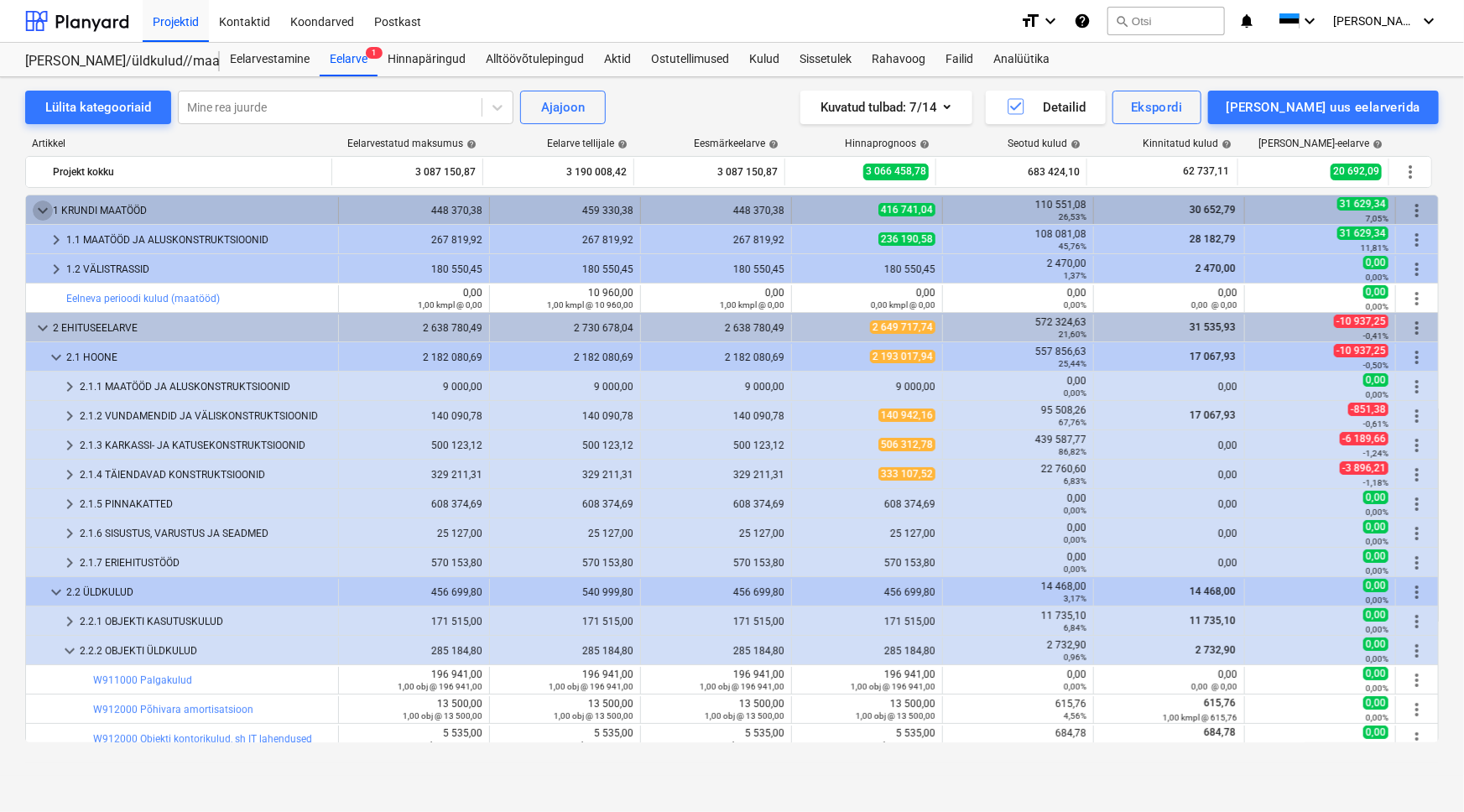
click at [42, 207] on span "keyboard_arrow_down" at bounding box center [43, 211] width 20 height 20
